Goal: Information Seeking & Learning: Learn about a topic

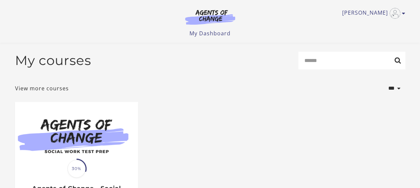
scroll to position [117, 0]
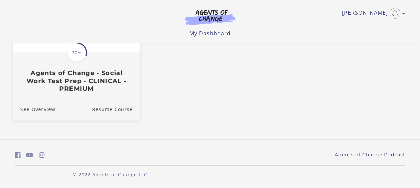
click at [76, 62] on span at bounding box center [76, 52] width 21 height 21
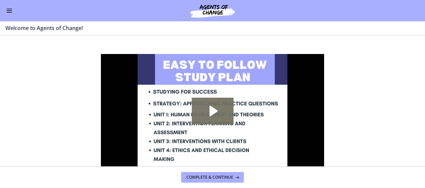
click at [13, 6] on div "Go to Dashboard" at bounding box center [212, 10] width 425 height 21
click at [8, 9] on button "Enable menu" at bounding box center [9, 11] width 8 height 8
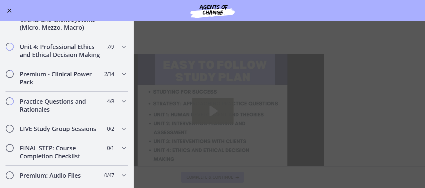
scroll to position [494, 0]
click at [50, 111] on h2 "Practice Questions and Rationales" at bounding box center [60, 105] width 81 height 16
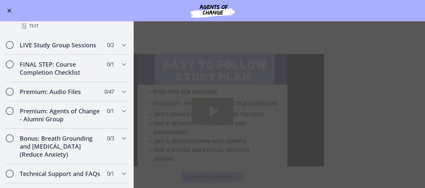
scroll to position [509, 0]
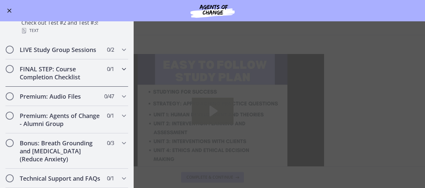
click at [75, 79] on h2 "FINAL STEP: Course Completion Checklist" at bounding box center [60, 73] width 81 height 16
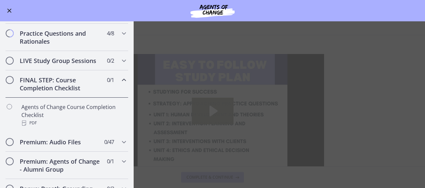
scroll to position [291, 0]
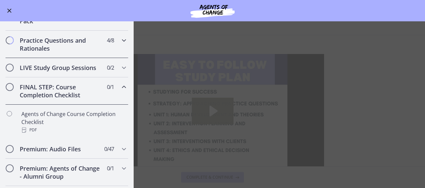
click at [71, 52] on h2 "Practice Questions and Rationales" at bounding box center [60, 44] width 81 height 16
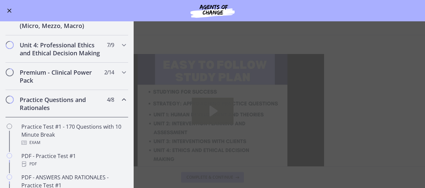
scroll to position [230, 0]
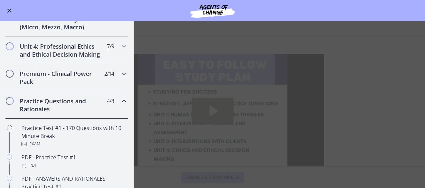
click at [68, 84] on h2 "Premium - Clinical Power Pack" at bounding box center [60, 78] width 81 height 16
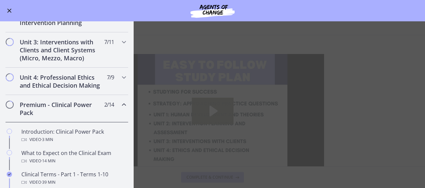
scroll to position [188, 0]
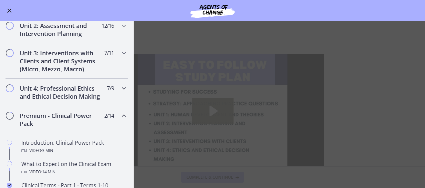
click at [73, 96] on h2 "Unit 4: Professional Ethics and Ethical Decision Making" at bounding box center [60, 92] width 81 height 16
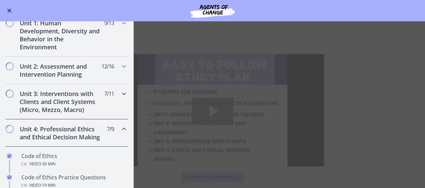
click at [73, 96] on h2 "Unit 3: Interventions with Clients and Client Systems (Micro, Mezzo, Macro)" at bounding box center [60, 102] width 81 height 24
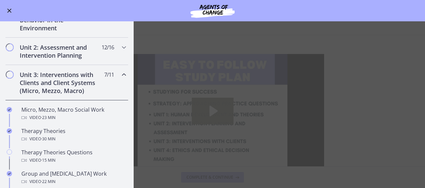
scroll to position [120, 0]
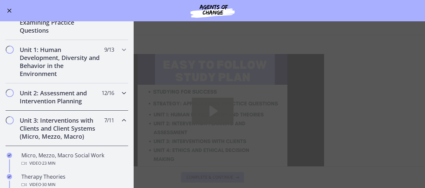
click at [73, 96] on h2 "Unit 2: Assessment and Intervention Planning" at bounding box center [60, 97] width 81 height 16
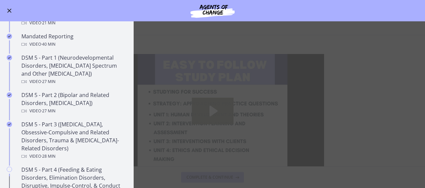
scroll to position [251, 0]
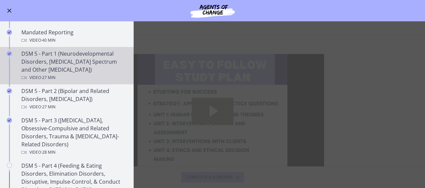
click at [71, 58] on div "DSM 5 - Part 1 (Neurodevelopmental Disorders, [MEDICAL_DATA] Spectrum and Other…" at bounding box center [73, 66] width 104 height 32
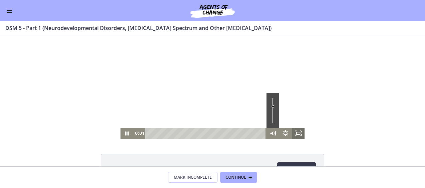
click at [297, 133] on rect "Fullscreen" at bounding box center [298, 133] width 4 height 3
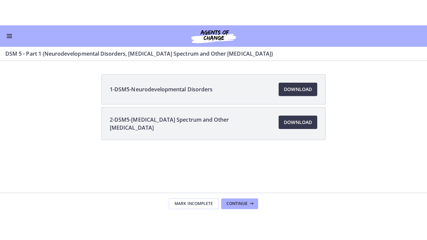
scroll to position [251, 0]
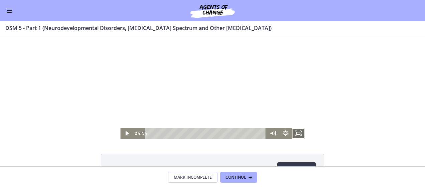
click at [297, 132] on icon "Fullscreen" at bounding box center [298, 133] width 13 height 11
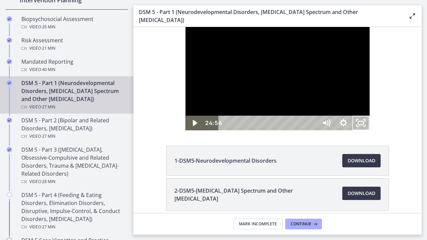
scroll to position [252, 0]
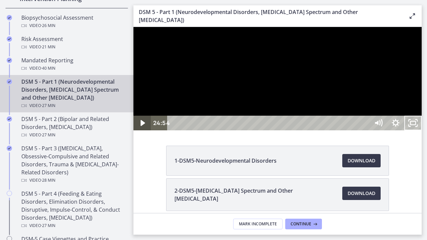
click at [142, 126] on icon "Play Video" at bounding box center [143, 123] width 4 height 6
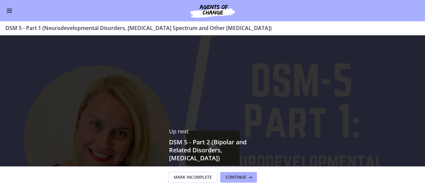
scroll to position [251, 0]
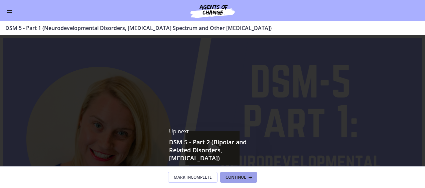
click at [232, 182] on button "Continue" at bounding box center [238, 177] width 37 height 11
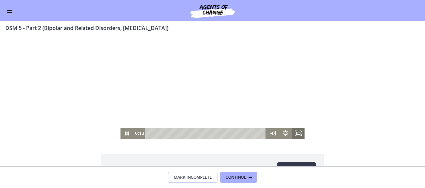
click at [296, 134] on icon "Fullscreen" at bounding box center [298, 133] width 13 height 11
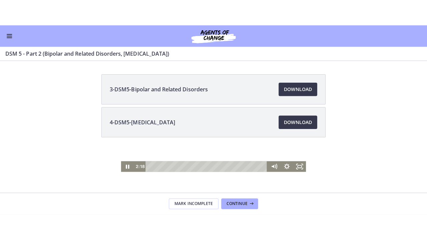
scroll to position [251, 0]
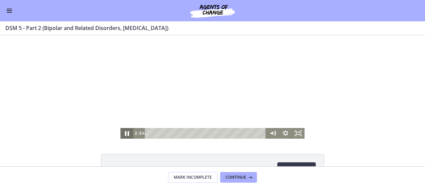
click at [125, 134] on icon "Pause" at bounding box center [127, 133] width 4 height 5
click at [125, 134] on icon "Play Video" at bounding box center [126, 133] width 3 height 4
click at [125, 134] on icon "Pause" at bounding box center [127, 133] width 4 height 5
click at [125, 134] on icon "Play Video" at bounding box center [126, 133] width 3 height 4
click at [297, 135] on rect "Fullscreen" at bounding box center [298, 133] width 4 height 3
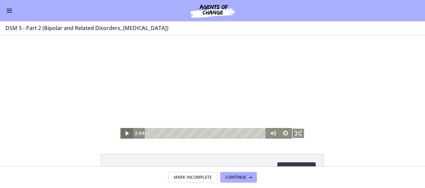
click at [125, 135] on icon "Play Video" at bounding box center [127, 133] width 13 height 11
click at [300, 132] on icon "Fullscreen" at bounding box center [301, 132] width 2 height 2
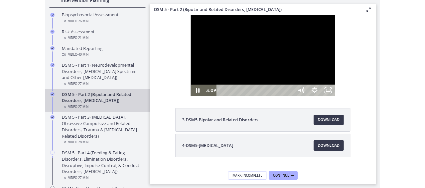
scroll to position [252, 0]
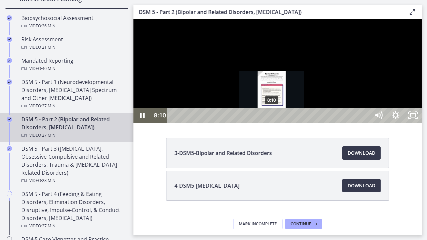
click at [272, 123] on div "8:10" at bounding box center [270, 115] width 192 height 15
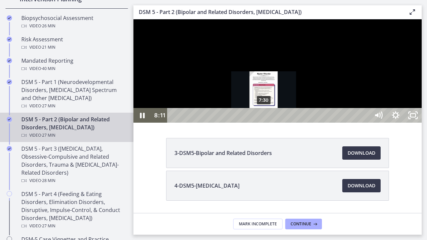
click at [264, 123] on div "7:30" at bounding box center [270, 115] width 192 height 15
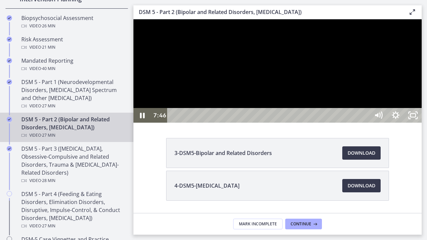
click at [422, 97] on div at bounding box center [278, 70] width 288 height 103
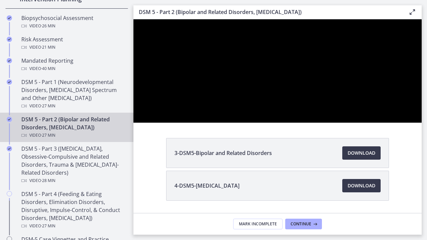
click at [134, 19] on button "Play Video: cmseb8ng0h0c72v8tff0.mp4" at bounding box center [134, 19] width 0 height 0
click at [134, 19] on button "Pause: cmseb8ng0h0c72v8tff0.mp4" at bounding box center [134, 19] width 0 height 0
click at [134, 19] on button "Play Video: cmseb8ng0h0c72v8tff0.mp4" at bounding box center [134, 19] width 0 height 0
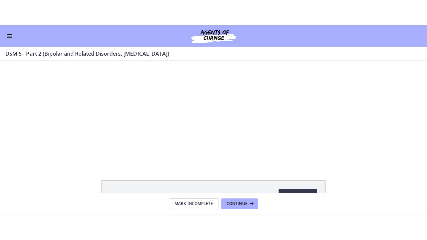
scroll to position [251, 0]
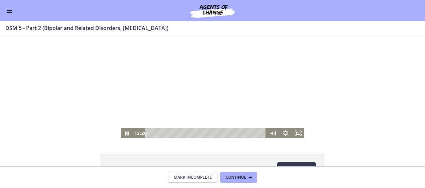
click at [120, 35] on button "Pause: cmseb8ng0h0c72v8tff0.mp4" at bounding box center [120, 35] width 0 height 0
click at [120, 35] on button "Play Video: cmseb8ng0h0c72v8tff0.mp4" at bounding box center [120, 35] width 0 height 0
click at [297, 133] on icon "Fullscreen" at bounding box center [297, 133] width 15 height 13
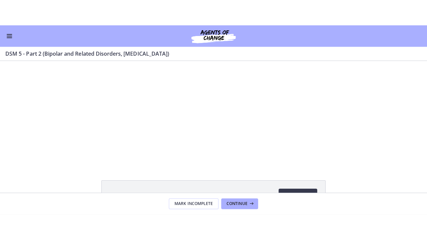
scroll to position [251, 0]
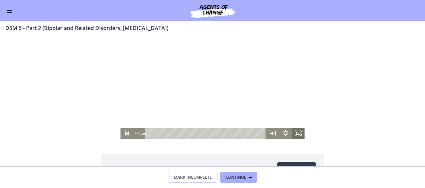
click at [292, 131] on icon "Fullscreen" at bounding box center [298, 133] width 13 height 11
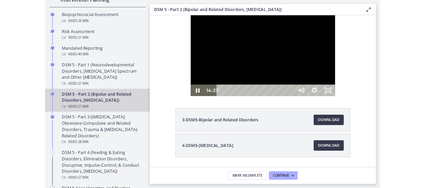
scroll to position [252, 0]
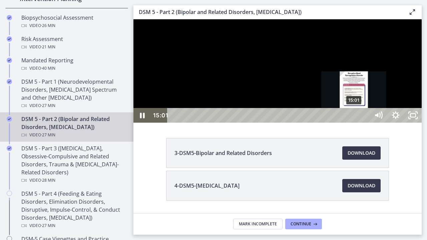
click at [355, 123] on div "15:01" at bounding box center [270, 115] width 192 height 15
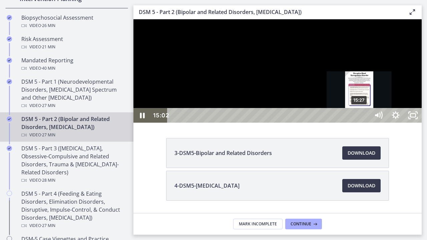
click at [360, 123] on div "15:27" at bounding box center [270, 115] width 192 height 15
click at [363, 123] on div "15:44" at bounding box center [270, 115] width 192 height 15
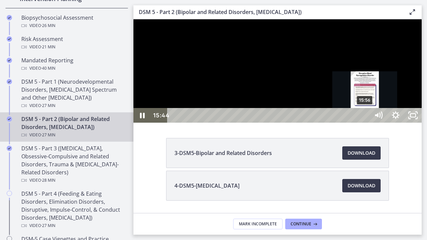
click at [365, 123] on div "15:56" at bounding box center [270, 115] width 192 height 15
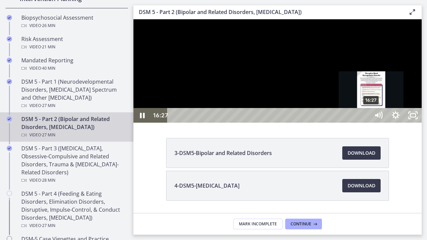
click at [365, 123] on div "16:27" at bounding box center [270, 115] width 192 height 15
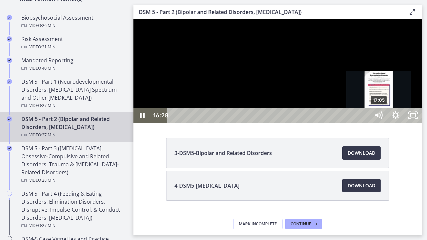
click at [365, 123] on div "17:05" at bounding box center [270, 115] width 192 height 15
click at [365, 123] on div "16:50" at bounding box center [270, 115] width 192 height 15
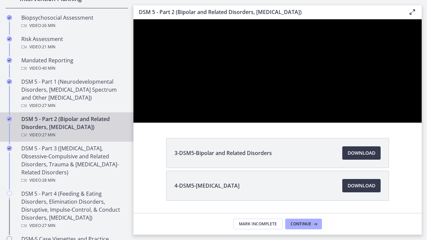
click at [284, 123] on div at bounding box center [278, 70] width 288 height 103
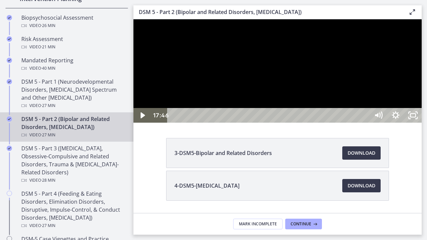
click at [134, 19] on button "Play Video: cmseb8ng0h0c72v8tff0.mp4" at bounding box center [134, 19] width 0 height 0
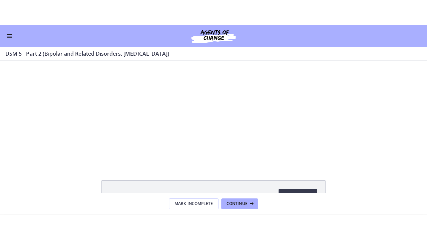
scroll to position [251, 0]
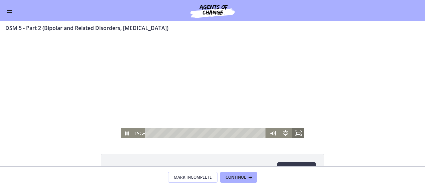
click at [301, 134] on icon "Fullscreen" at bounding box center [298, 133] width 13 height 11
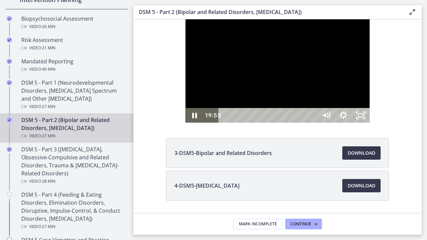
scroll to position [252, 0]
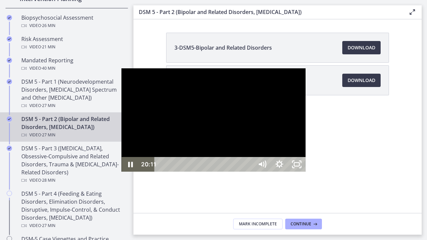
click at [249, 172] on div "20:48" at bounding box center [205, 164] width 88 height 15
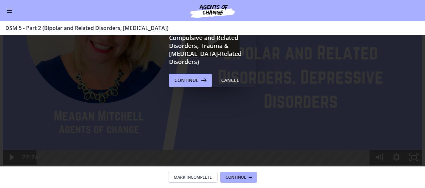
scroll to position [82, 0]
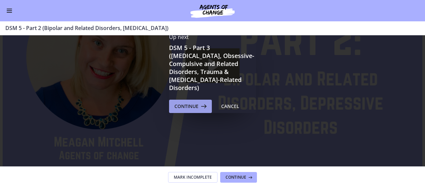
click at [201, 102] on icon at bounding box center [202, 106] width 9 height 8
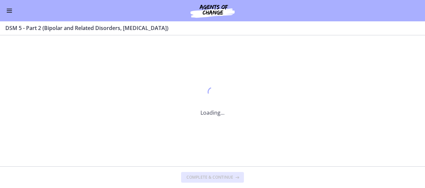
scroll to position [0, 0]
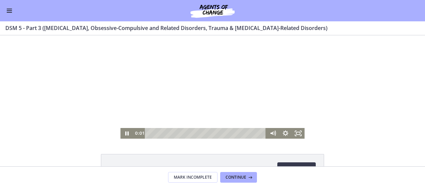
click at [206, 85] on div at bounding box center [212, 86] width 184 height 103
